Goal: Navigation & Orientation: Find specific page/section

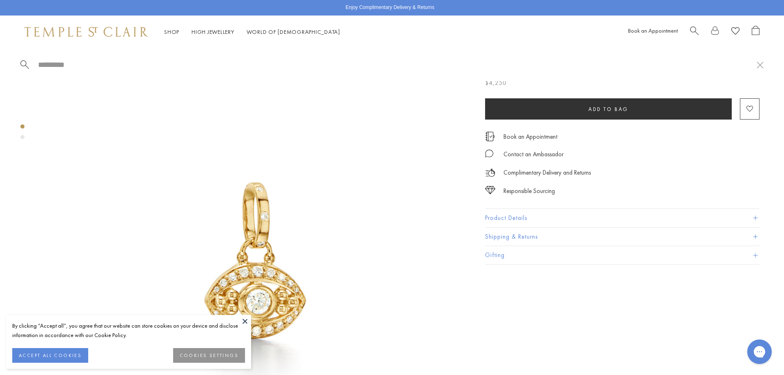
click at [71, 67] on input "search" at bounding box center [397, 64] width 720 height 9
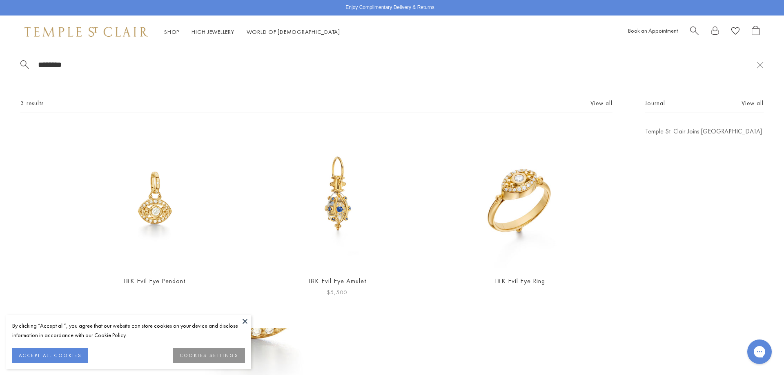
type input "********"
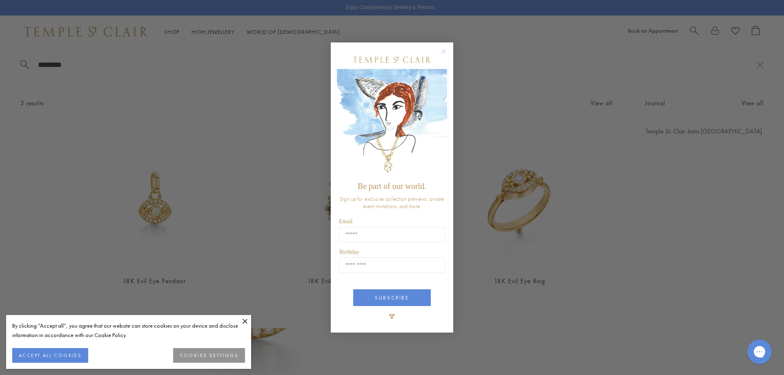
click at [448, 110] on form "Be part of our world. Sign up for exclusive collection previews, private event …" at bounding box center [392, 187] width 123 height 291
click at [441, 53] on circle "Close dialog" at bounding box center [444, 52] width 10 height 10
click at [443, 52] on circle "Close dialog" at bounding box center [444, 52] width 10 height 10
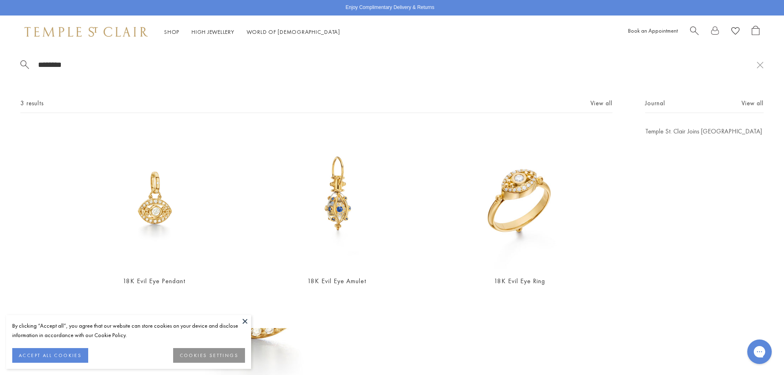
click at [219, 357] on button "COOKIES SETTINGS" at bounding box center [209, 355] width 72 height 15
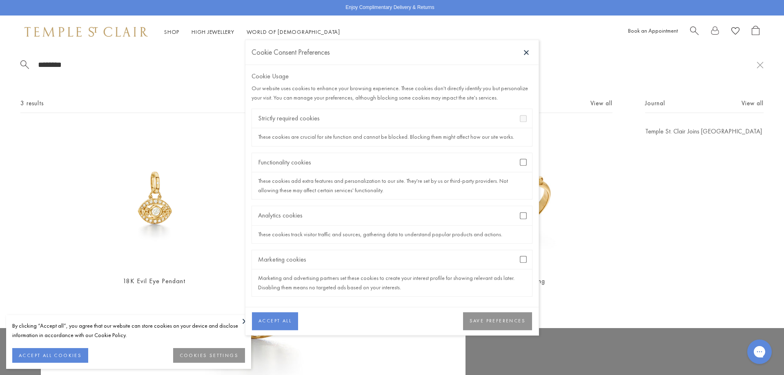
click at [486, 320] on button "SAVE PREFERENCES" at bounding box center [497, 321] width 69 height 18
